Goal: Task Accomplishment & Management: Manage account settings

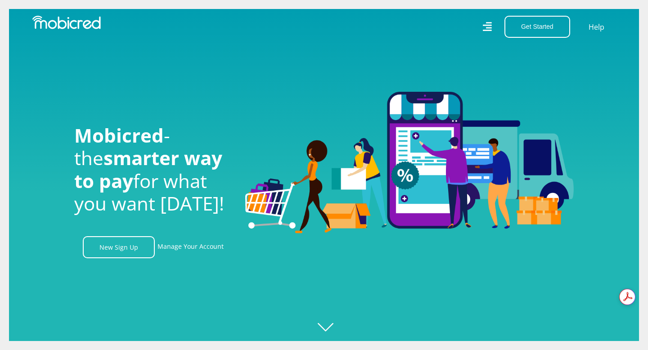
scroll to position [0, 1154]
click at [185, 246] on link "Manage Your Account" at bounding box center [191, 247] width 66 height 22
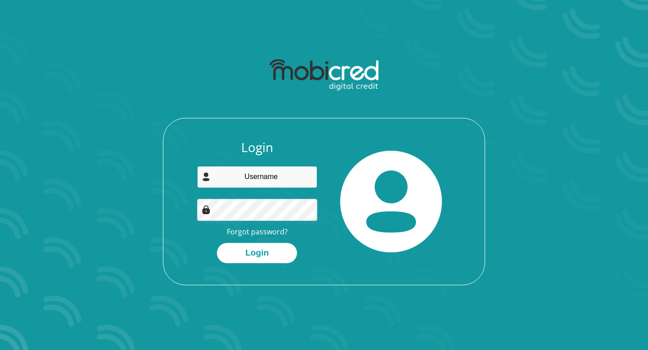
click at [256, 182] on input "email" at bounding box center [257, 177] width 121 height 22
type input "[EMAIL_ADDRESS][DOMAIN_NAME]"
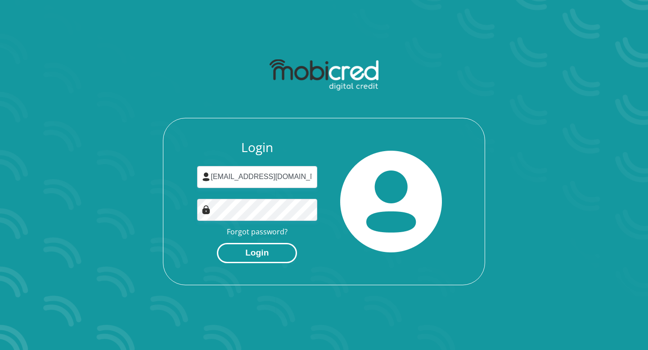
click at [249, 245] on button "Login" at bounding box center [257, 253] width 80 height 20
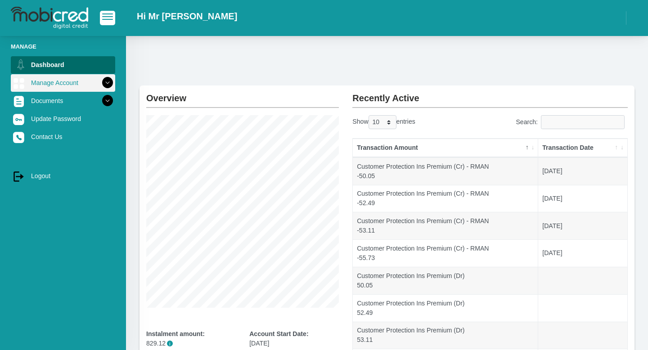
click at [73, 84] on link "Manage Account" at bounding box center [63, 82] width 104 height 17
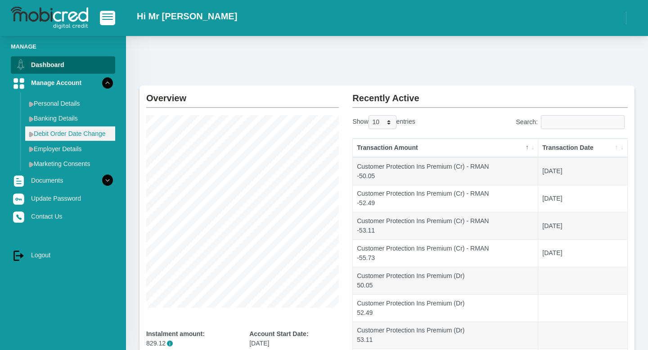
click at [65, 134] on link "Debit Order Date Change" at bounding box center [70, 133] width 90 height 14
click at [33, 135] on img at bounding box center [31, 134] width 5 height 6
click at [80, 133] on link "Debit Order Date Change" at bounding box center [70, 133] width 90 height 14
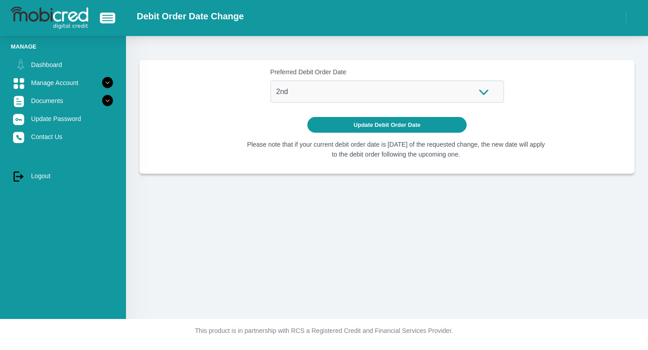
click at [484, 92] on div "Preferred Debit Order Date 1st 2nd 3rd 4th 5th 7th 18th 19th 20th 21st 22nd 23r…" at bounding box center [387, 85] width 234 height 35
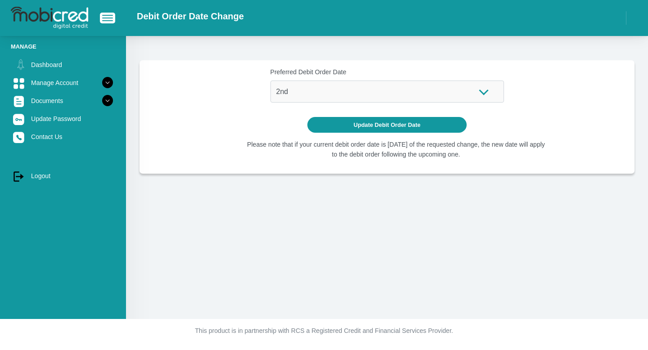
click at [484, 92] on div "Preferred Debit Order Date 1st 2nd 3rd 4th 5th 7th 18th 19th 20th 21st 22nd 23r…" at bounding box center [387, 85] width 234 height 35
click at [388, 126] on button "Update Debit Order Date" at bounding box center [387, 125] width 160 height 16
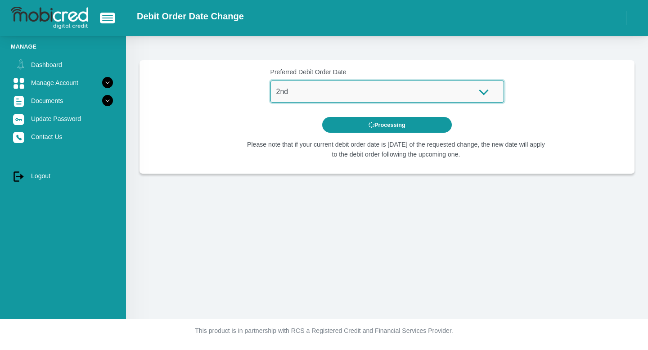
click at [323, 97] on select "1st 2nd 3rd 4th 5th 7th 18th 19th 20th 21st 22nd 23rd 24th 25th 26th 27th 28th …" at bounding box center [387, 92] width 234 height 22
select select "1"
click at [270, 81] on select "1st 2nd 3rd 4th 5th 7th 18th 19th 20th 21st 22nd 23rd 24th 25th 26th 27th 28th …" at bounding box center [387, 92] width 234 height 22
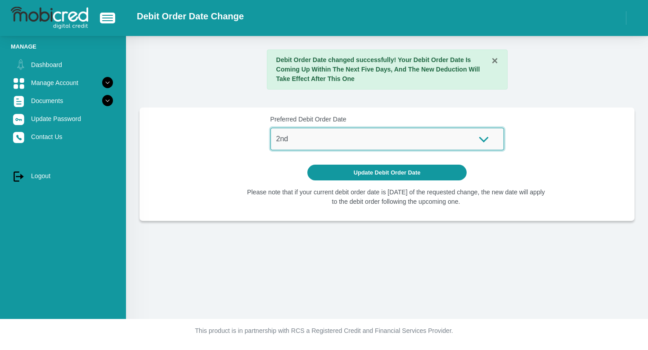
click at [368, 140] on select "1st 2nd 3rd 4th 5th 7th 18th 19th 20th 21st 22nd 23rd 24th 25th 26th 27th 28th …" at bounding box center [387, 139] width 234 height 22
select select "1"
click at [270, 128] on select "1st 2nd 3rd 4th 5th 7th 18th 19th 20th 21st 22nd 23rd 24th 25th 26th 27th 28th …" at bounding box center [387, 139] width 234 height 22
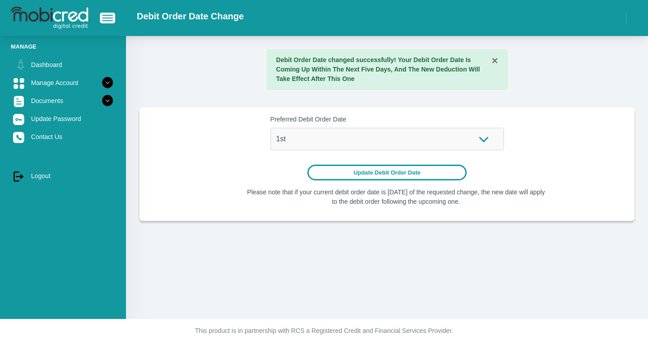
click at [374, 173] on button "Update Debit Order Date" at bounding box center [387, 173] width 160 height 16
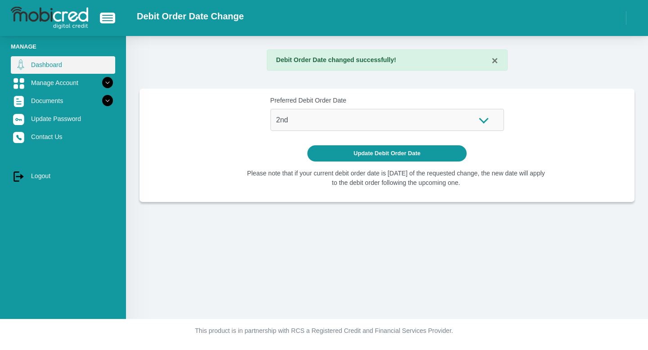
click at [44, 62] on link "Dashboard" at bounding box center [63, 64] width 104 height 17
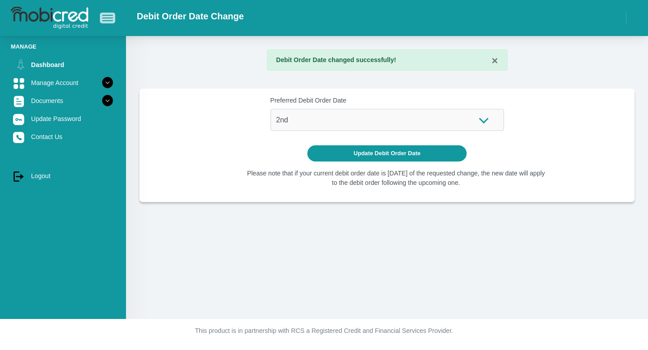
click at [105, 16] on span "button" at bounding box center [107, 15] width 11 height 1
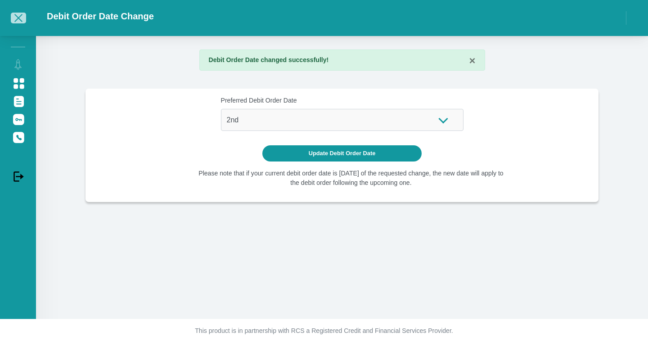
click at [18, 17] on span "button" at bounding box center [18, 18] width 8 height 8
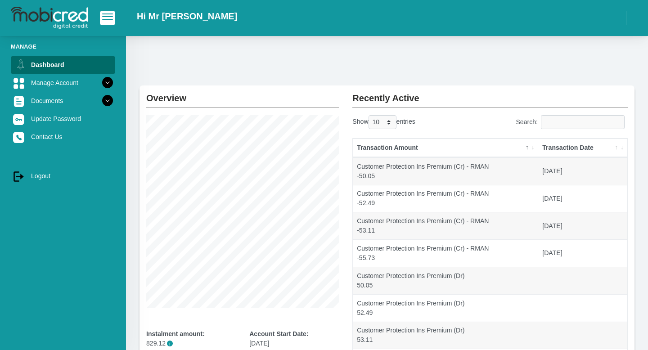
click at [528, 48] on div "Overview Instalment amount: 829.12 i Account Start Date: [DATE] Account Number:…" at bounding box center [387, 256] width 522 height 440
